Goal: Task Accomplishment & Management: Complete application form

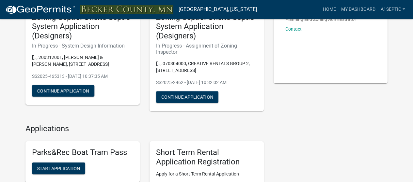
scroll to position [65, 0]
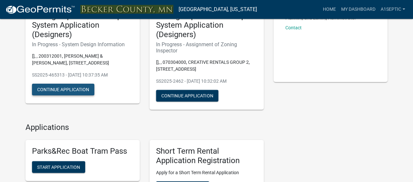
click at [62, 96] on button "Continue Application" at bounding box center [63, 90] width 62 height 12
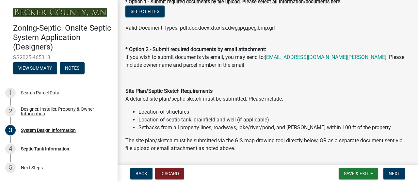
scroll to position [365, 0]
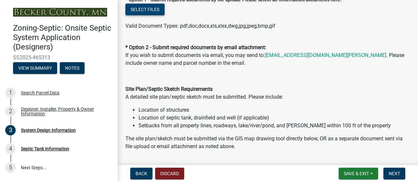
click at [157, 15] on button "Select files" at bounding box center [144, 10] width 39 height 12
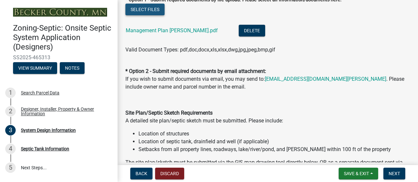
click at [151, 15] on button "Select files" at bounding box center [144, 10] width 39 height 12
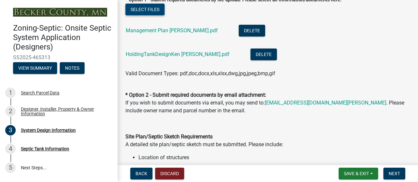
click at [152, 15] on button "Select files" at bounding box center [144, 10] width 39 height 12
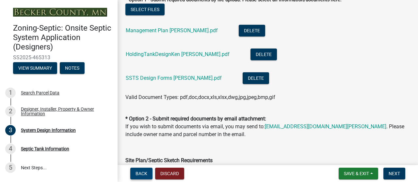
click at [146, 173] on span "Back" at bounding box center [141, 173] width 12 height 5
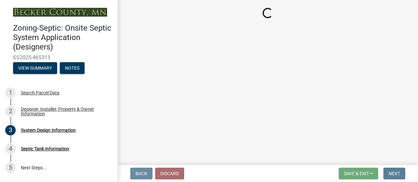
scroll to position [0, 0]
select select "25bab914-c910-45b8-955f-6e3fb29d91bd"
select select "959949e4-cef9-4a6a-9caa-050cbac4b29c"
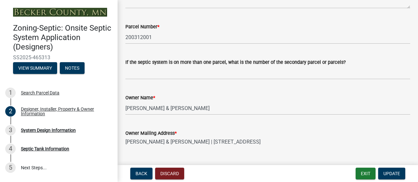
scroll to position [224, 0]
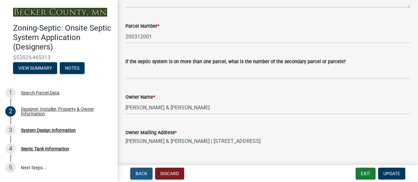
click at [140, 175] on span "Back" at bounding box center [141, 173] width 12 height 5
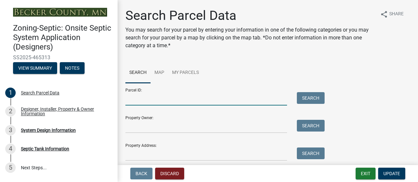
click at [140, 106] on input "Parcel ID:" at bounding box center [205, 98] width 161 height 13
type input "200298003"
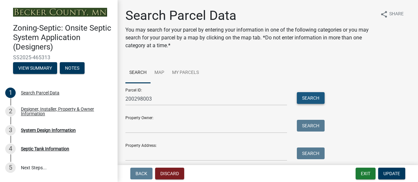
click at [309, 104] on button "Search" at bounding box center [311, 98] width 28 height 12
click at [319, 104] on button "Search" at bounding box center [311, 98] width 28 height 12
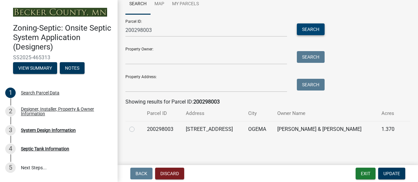
scroll to position [131, 0]
click at [137, 126] on label at bounding box center [137, 126] width 0 height 0
click at [137, 126] on input "radio" at bounding box center [139, 128] width 4 height 4
radio input "true"
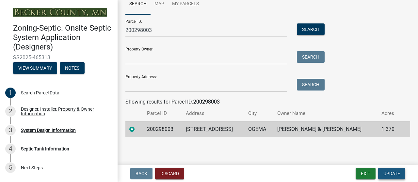
click at [383, 171] on span "Update" at bounding box center [391, 173] width 17 height 5
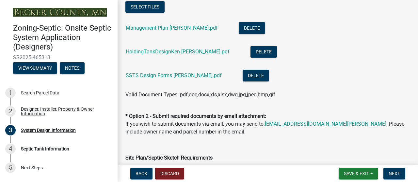
scroll to position [370, 0]
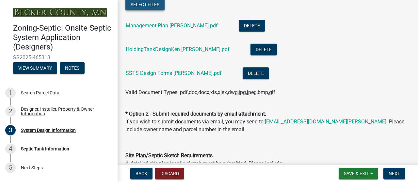
click at [148, 10] on button "Select files" at bounding box center [144, 5] width 39 height 12
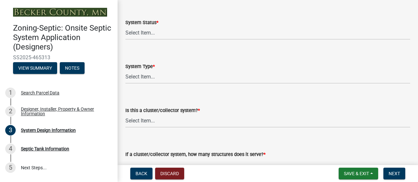
scroll to position [926, 0]
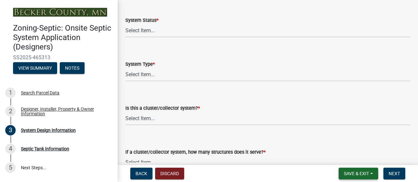
click at [344, 174] on span "Save & Exit" at bounding box center [355, 173] width 25 height 5
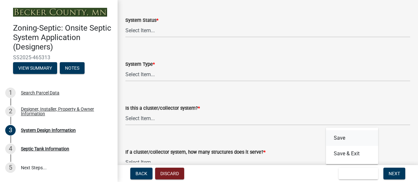
click at [326, 131] on button "Save" at bounding box center [352, 138] width 52 height 16
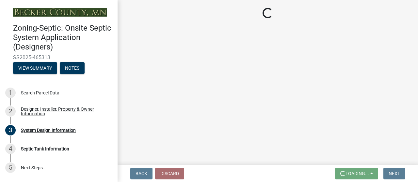
scroll to position [0, 0]
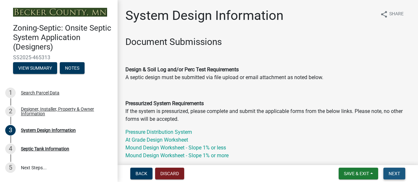
click at [389, 172] on span "Next" at bounding box center [393, 173] width 11 height 5
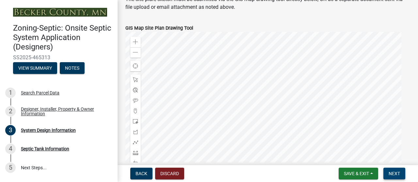
scroll to position [605, 0]
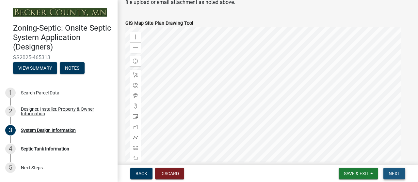
click at [388, 172] on span "Next" at bounding box center [393, 173] width 11 height 5
click at [390, 171] on span "Next" at bounding box center [393, 173] width 11 height 5
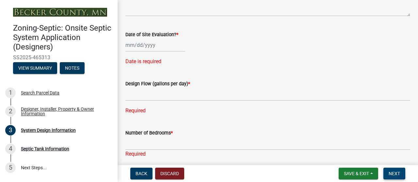
scroll to position [1275, 0]
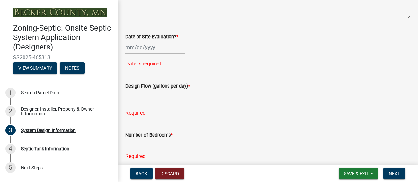
select select "011fbff4-a41d-4a75-9bd8-71c7e6c69e0d"
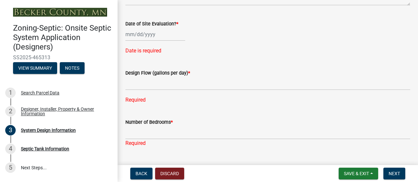
select select "85fdfef2-2683-4311-b5d5-5505f6411127"
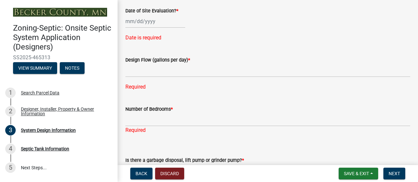
select select "bbba294c-e7e6-4483-b1a0-88fbc7e04017"
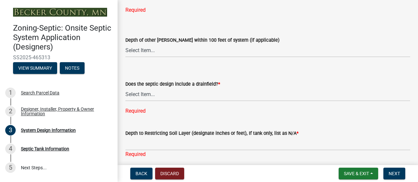
scroll to position [1504, 0]
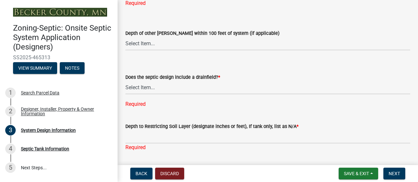
select select "8"
select select "2025"
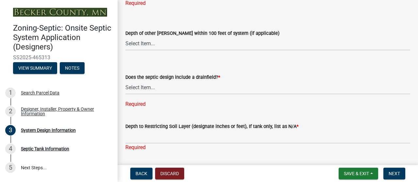
select select "7"
type input "[DATE]"
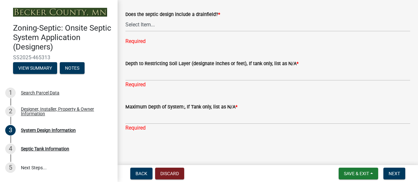
scroll to position [1572, 0]
drag, startPoint x: 152, startPoint y: 96, endPoint x: 161, endPoint y: 96, distance: 9.1
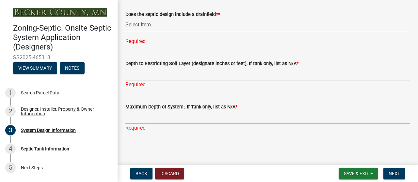
type input "2"
select select "ba735beb-519e-40f0-ae20-62d65fc4c46b"
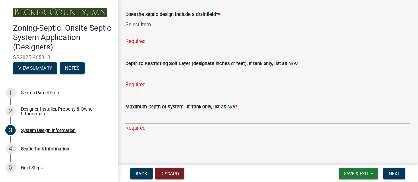
scroll to position [1751, 0]
select select "ef698bf5-6172-44c1-9ffb-522c07469aed"
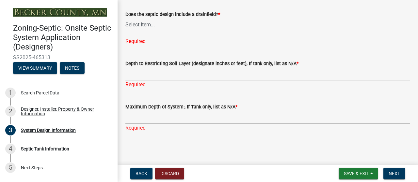
scroll to position [1872, 0]
click at [161, 31] on select "Select Item... Yes No Existing - COC must by submitted" at bounding box center [267, 24] width 284 height 13
click at [127, 24] on select "Select Item... Yes No Existing - COC must by submitted" at bounding box center [267, 24] width 284 height 13
select select "1beac6bb-92f1-48fc-a43d-dd4fbc824110"
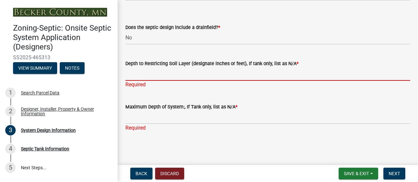
click at [147, 81] on input "Depth to Restricting Soil Layer (designate inches or feet), If tank only, list …" at bounding box center [267, 74] width 284 height 13
type input "N/A"
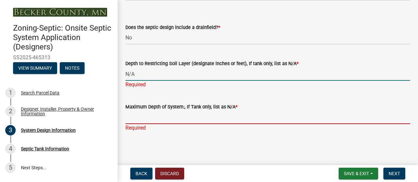
click at [165, 132] on div "Maximum Depth of System:, If Tank only, list as N/A * Required" at bounding box center [267, 113] width 284 height 38
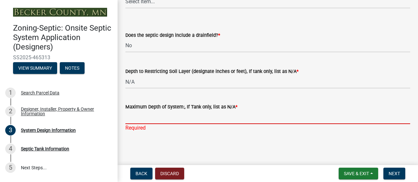
type input "N/A"
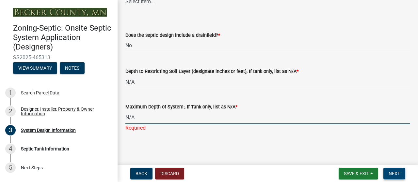
scroll to position [1873, 0]
click at [388, 174] on span "Next" at bounding box center [393, 173] width 11 height 5
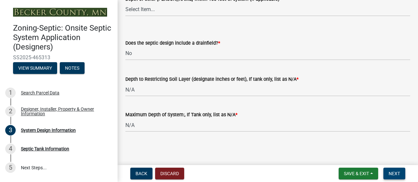
scroll to position [1537, 0]
type input "300"
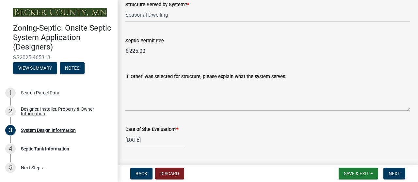
scroll to position [1141, 0]
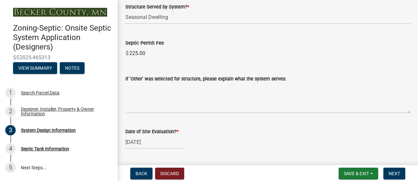
select select "d11049ea-91d0-42ef-8f23-5bc08afa6acf"
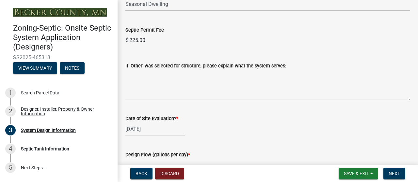
select select "8ba21533-2acf-4cc6-95e5-280e4aabd5a3"
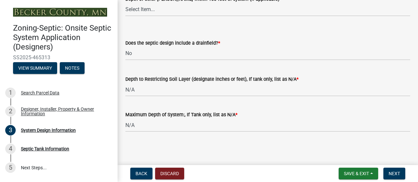
scroll to position [1684, 0]
click at [389, 173] on span "Next" at bounding box center [393, 173] width 11 height 5
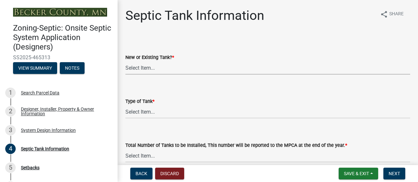
click at [161, 75] on select "Select Item... New Existing Both -New and Existing Tank" at bounding box center [267, 67] width 284 height 13
click at [127, 75] on select "Select Item... New Existing Both -New and Existing Tank" at bounding box center [267, 67] width 284 height 13
select select "f9fbe67c-c1cf-4a63-8ad4-799ce56b7f21"
click at [161, 119] on select "Select Item... Single Septic Tank Compartmented Tank Single Tank plus Compartme…" at bounding box center [267, 111] width 284 height 13
click at [127, 119] on select "Select Item... Single Septic Tank Compartmented Tank Single Tank plus Compartme…" at bounding box center [267, 111] width 284 height 13
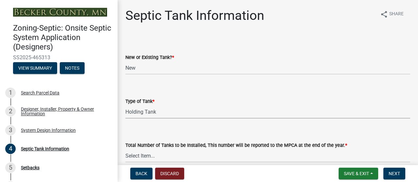
select select "fe57a0e5-df0b-49ed-be87-b1b1dff725c1"
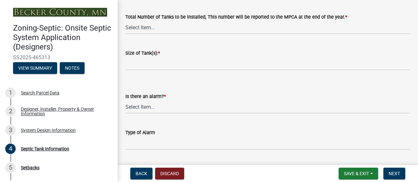
scroll to position [131, 0]
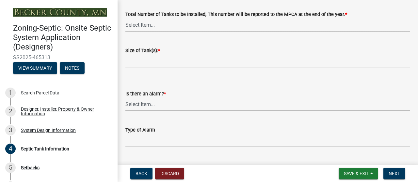
click at [165, 32] on select "Select Item... 0 1 2 3 4" at bounding box center [267, 24] width 284 height 13
click at [127, 32] on select "Select Item... 0 1 2 3 4" at bounding box center [267, 24] width 284 height 13
select select "52556460-45fa-4026-a6c2-c70bb0823cb5"
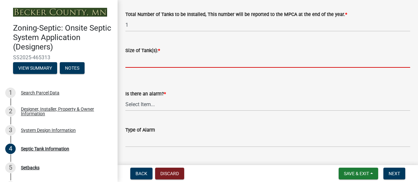
click at [154, 68] on input "Size of Tank(s): *" at bounding box center [267, 60] width 284 height 13
type input "1500"
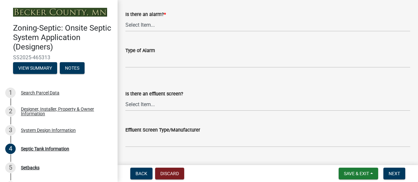
scroll to position [211, 0]
click at [161, 31] on select "Select Item... Yes No" at bounding box center [267, 24] width 284 height 13
click at [127, 31] on select "Select Item... Yes No" at bounding box center [267, 24] width 284 height 13
select select "c84d9e4c-2287-4d2e-9ef7-9874a7456ee3"
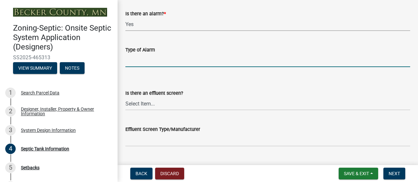
click at [144, 67] on input "Type of Alarm" at bounding box center [267, 60] width 284 height 13
type input "electric"
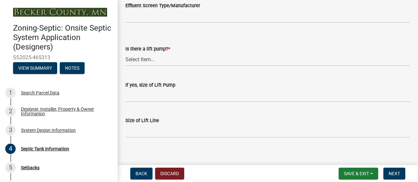
scroll to position [338, 0]
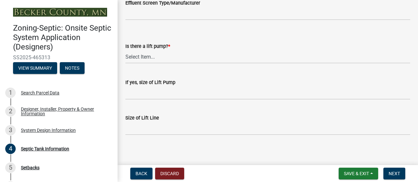
select select "a956bcdf-8f12-4f61-bfc1-a6e229dc0595"
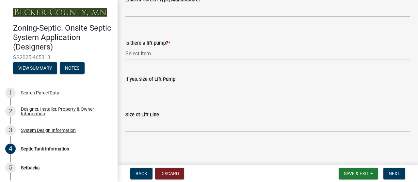
scroll to position [423, 0]
click at [162, 60] on select "Select Item... Yes No" at bounding box center [267, 53] width 284 height 13
click at [127, 60] on select "Select Item... Yes No" at bounding box center [267, 53] width 284 height 13
select select "ba43cfd8-3223-4e93-a41d-8bc71aa45820"
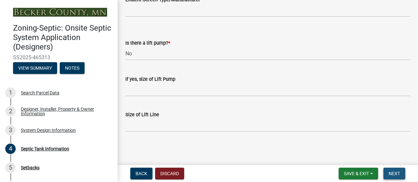
click at [388, 171] on span "Next" at bounding box center [393, 173] width 11 height 5
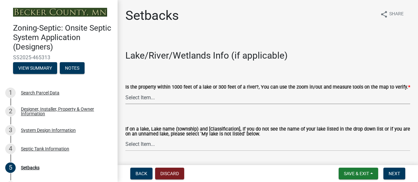
click at [162, 104] on select "Select Item... Yes No" at bounding box center [267, 97] width 284 height 13
click at [127, 104] on select "Select Item... Yes No" at bounding box center [267, 97] width 284 height 13
select select "c245ec0d-8d6f-4710-ab2b-b3aa70611708"
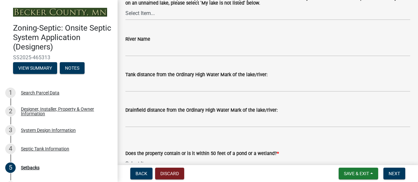
scroll to position [136, 0]
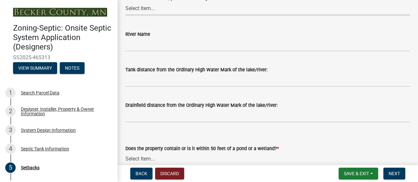
click at [162, 15] on select "Select Item... [GEOGRAPHIC_DATA] is not listed below [GEOGRAPHIC_DATA] ([GEOGRA…" at bounding box center [267, 8] width 284 height 13
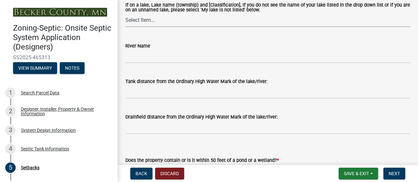
scroll to position [121, 0]
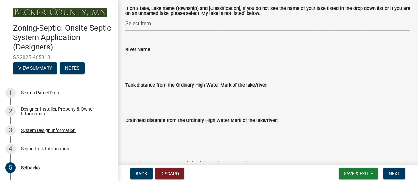
click at [160, 31] on select "Select Item... [GEOGRAPHIC_DATA] is not listed below [GEOGRAPHIC_DATA] ([GEOGRA…" at bounding box center [267, 23] width 284 height 13
click at [127, 31] on select "Select Item... [GEOGRAPHIC_DATA] is not listed below [GEOGRAPHIC_DATA] ([GEOGRA…" at bounding box center [267, 23] width 284 height 13
select select "905cc9c4-62ce-4030-bca4-6028e0fde0c4"
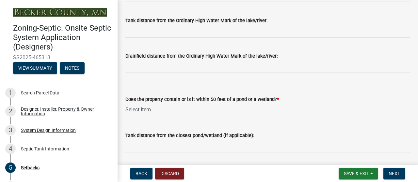
scroll to position [198, 0]
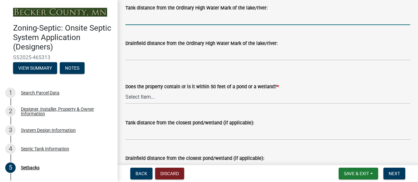
click at [146, 25] on input "Tank distance from the Ordinary High Water Mark of the lake/river:" at bounding box center [267, 18] width 284 height 13
type input "100'"
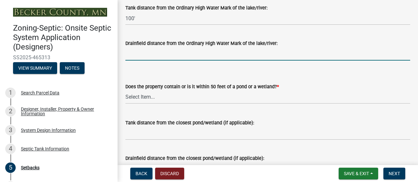
click at [153, 61] on input "Drainfield distance from the Ordinary High Water Mark of the lake/river:" at bounding box center [267, 53] width 284 height 13
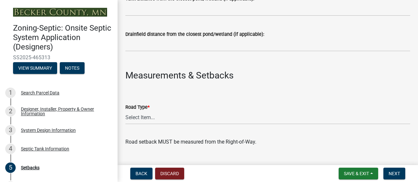
scroll to position [324, 0]
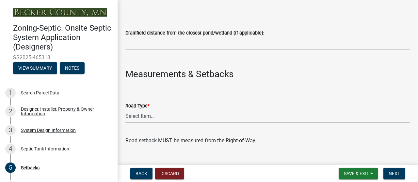
type input "N/A"
select select "23044af5-43bb-4cf5-8aef-2716db2ce5fc"
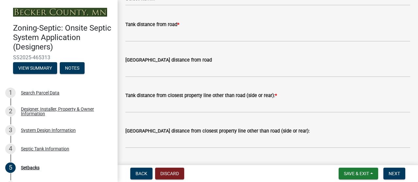
scroll to position [514, 0]
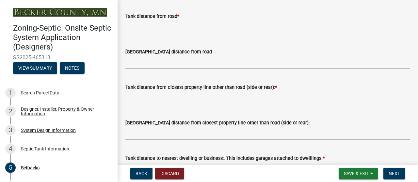
select select "21af9b93-f494-48c6-91ae-235d36c6c939"
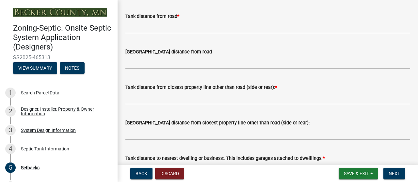
select select "a3ce498e-f8b1-44e2-889e-c4968ac74b5a"
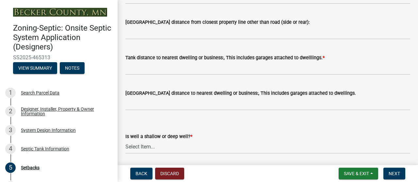
scroll to position [634, 0]
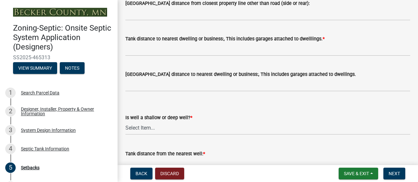
type input "50'"
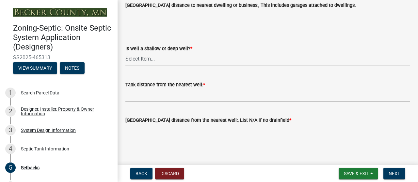
scroll to position [707, 0]
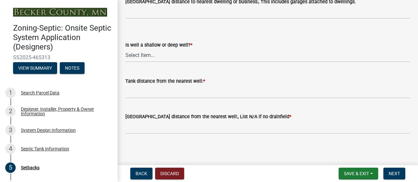
type input "N/A"
type input "10'"
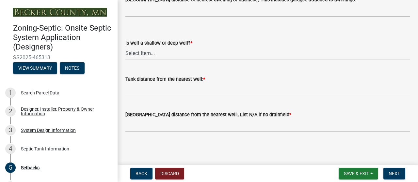
scroll to position [784, 0]
type input "N/A"
type input "20'"
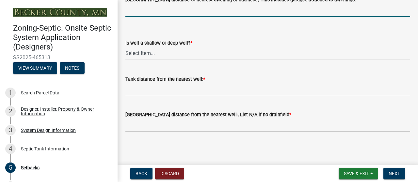
click at [160, 17] on input "[GEOGRAPHIC_DATA] distance to nearest dwelling or business:, This includes gara…" at bounding box center [267, 10] width 284 height 13
type input "N/A"
click at [165, 54] on select "Select Item... Deep Well Shallow Well No Well - Connected or to be connected to…" at bounding box center [267, 53] width 284 height 13
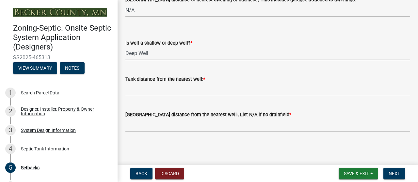
click at [127, 47] on select "Select Item... Deep Well Shallow Well No Well - Connected or to be connected to…" at bounding box center [267, 53] width 284 height 13
select select "cf78f1da-f066-4305-88a2-864abad1fa52"
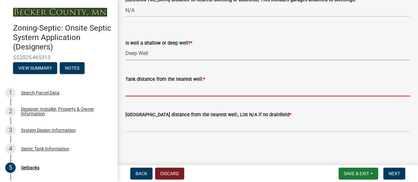
click at [146, 97] on input "Tank distance from the nearest well: *" at bounding box center [267, 89] width 284 height 13
type input ">50'"
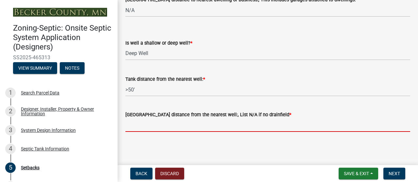
click at [160, 132] on input "[GEOGRAPHIC_DATA] distance from the nearest well:, List N/A if no drainfield *" at bounding box center [267, 125] width 284 height 13
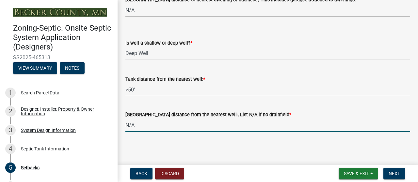
scroll to position [922, 0]
type input "N/A"
click at [388, 172] on span "Next" at bounding box center [393, 173] width 11 height 5
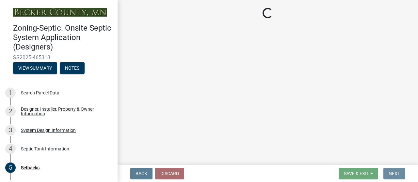
scroll to position [0, 0]
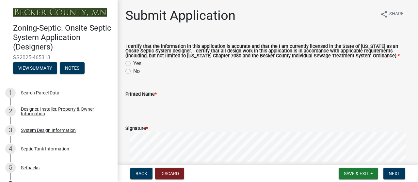
click at [133, 68] on label "Yes" at bounding box center [137, 64] width 8 height 8
click at [133, 64] on input "Yes" at bounding box center [135, 62] width 4 height 4
radio input "true"
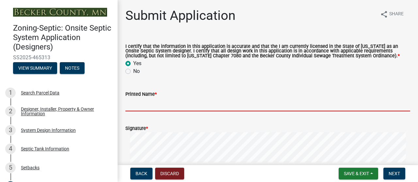
click at [137, 112] on input "Printed Name *" at bounding box center [267, 104] width 284 height 13
type input "[PERSON_NAME]"
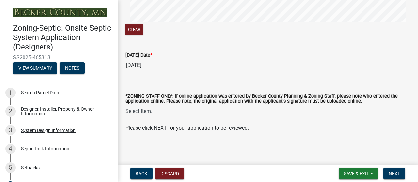
scroll to position [232, 0]
click at [388, 175] on span "Next" at bounding box center [393, 173] width 11 height 5
